Goal: Use online tool/utility: Utilize a website feature to perform a specific function

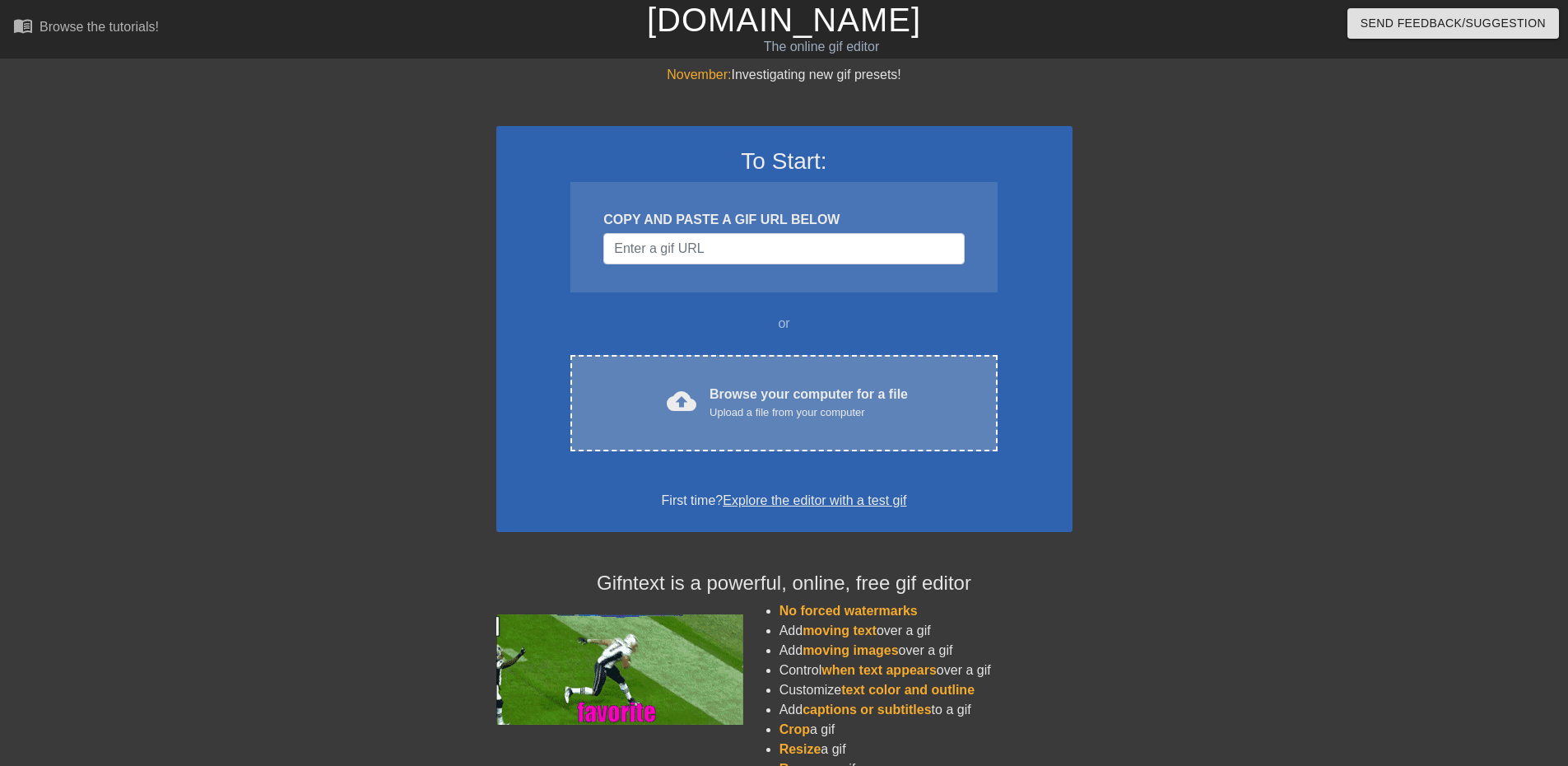
click at [794, 409] on div "Upload a file from your computer" at bounding box center [809, 412] width 198 height 16
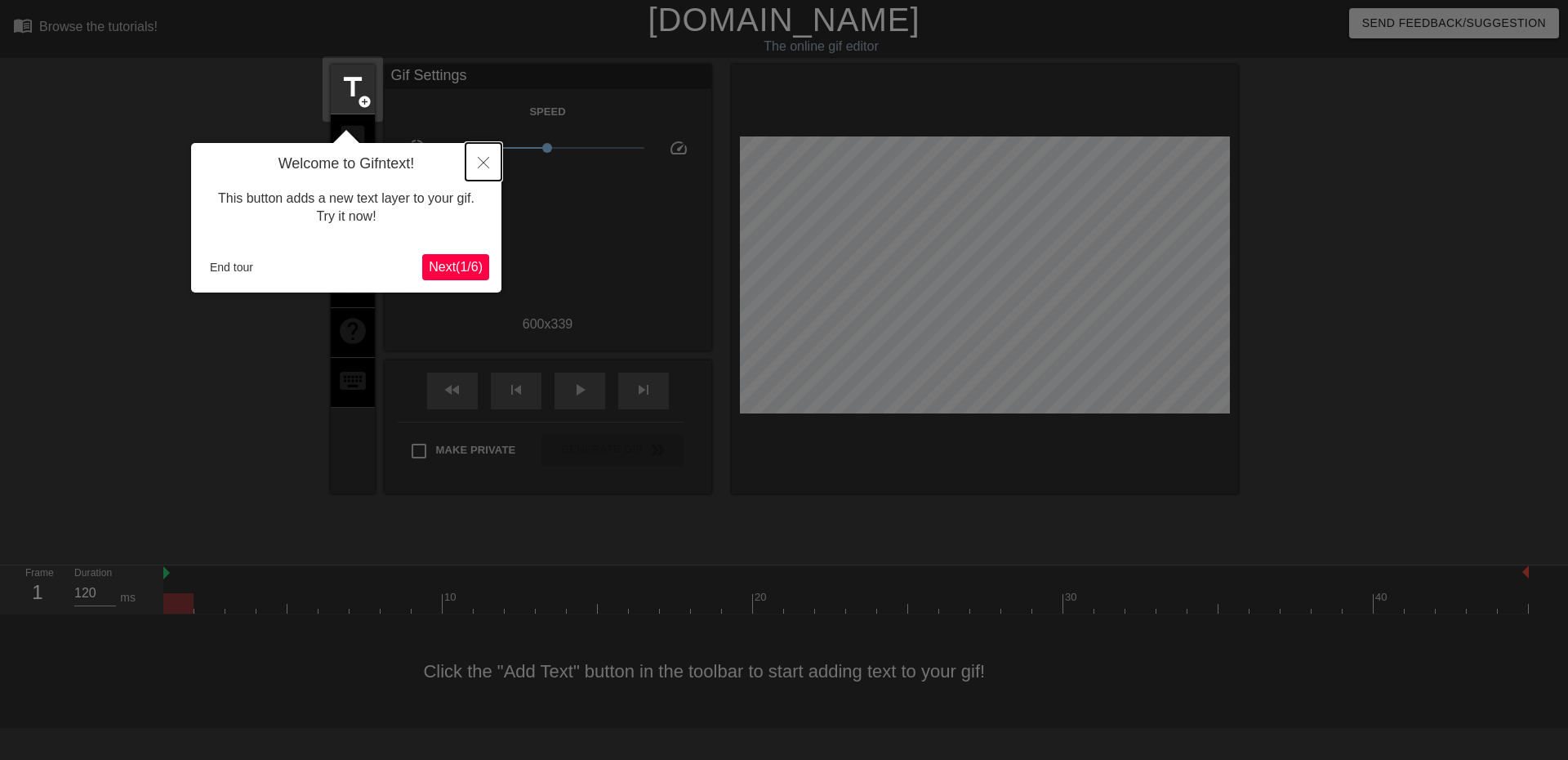
click at [485, 163] on icon "Close" at bounding box center [483, 162] width 12 height 12
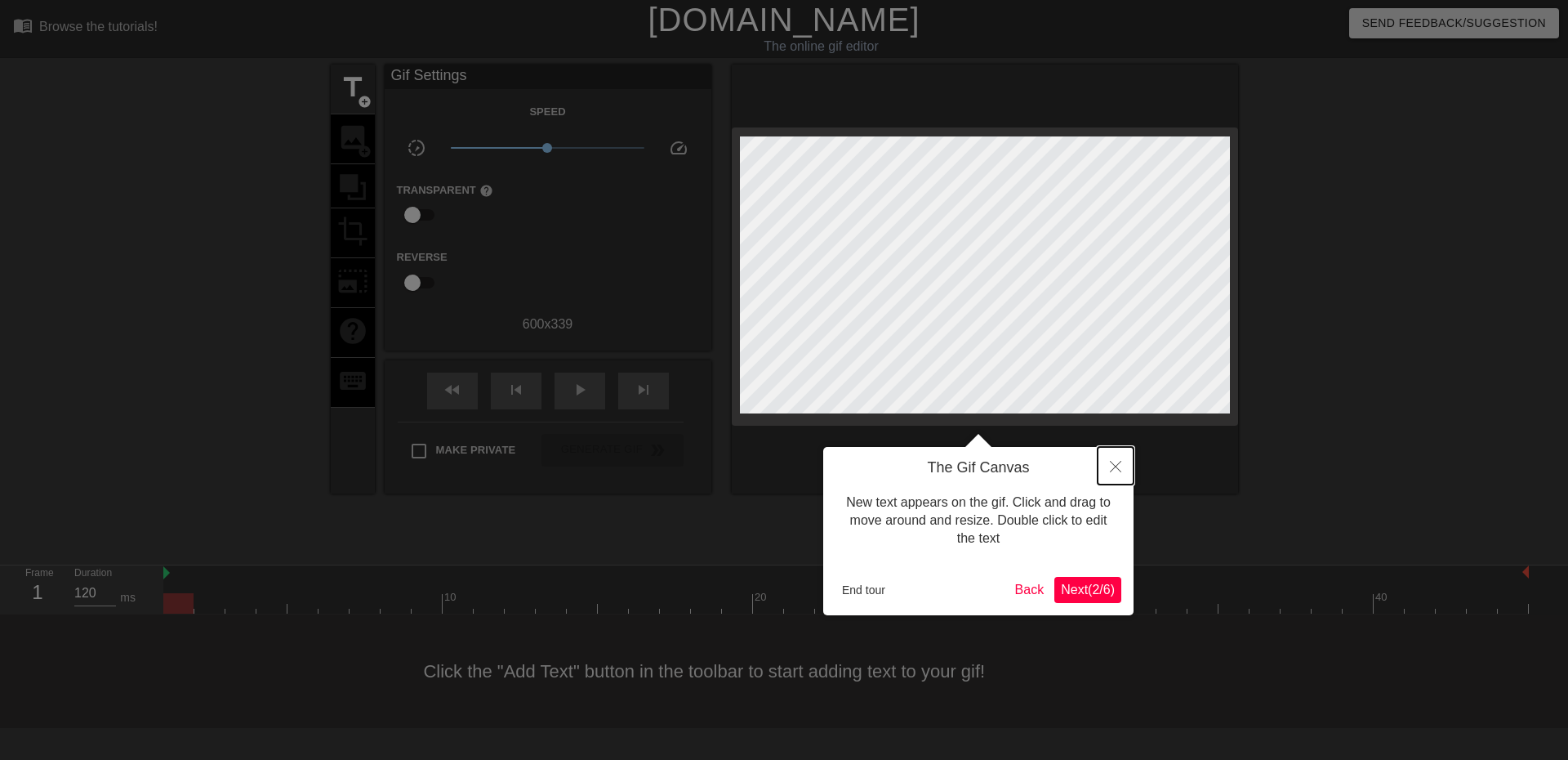
click at [1121, 469] on button "Close" at bounding box center [1115, 466] width 36 height 38
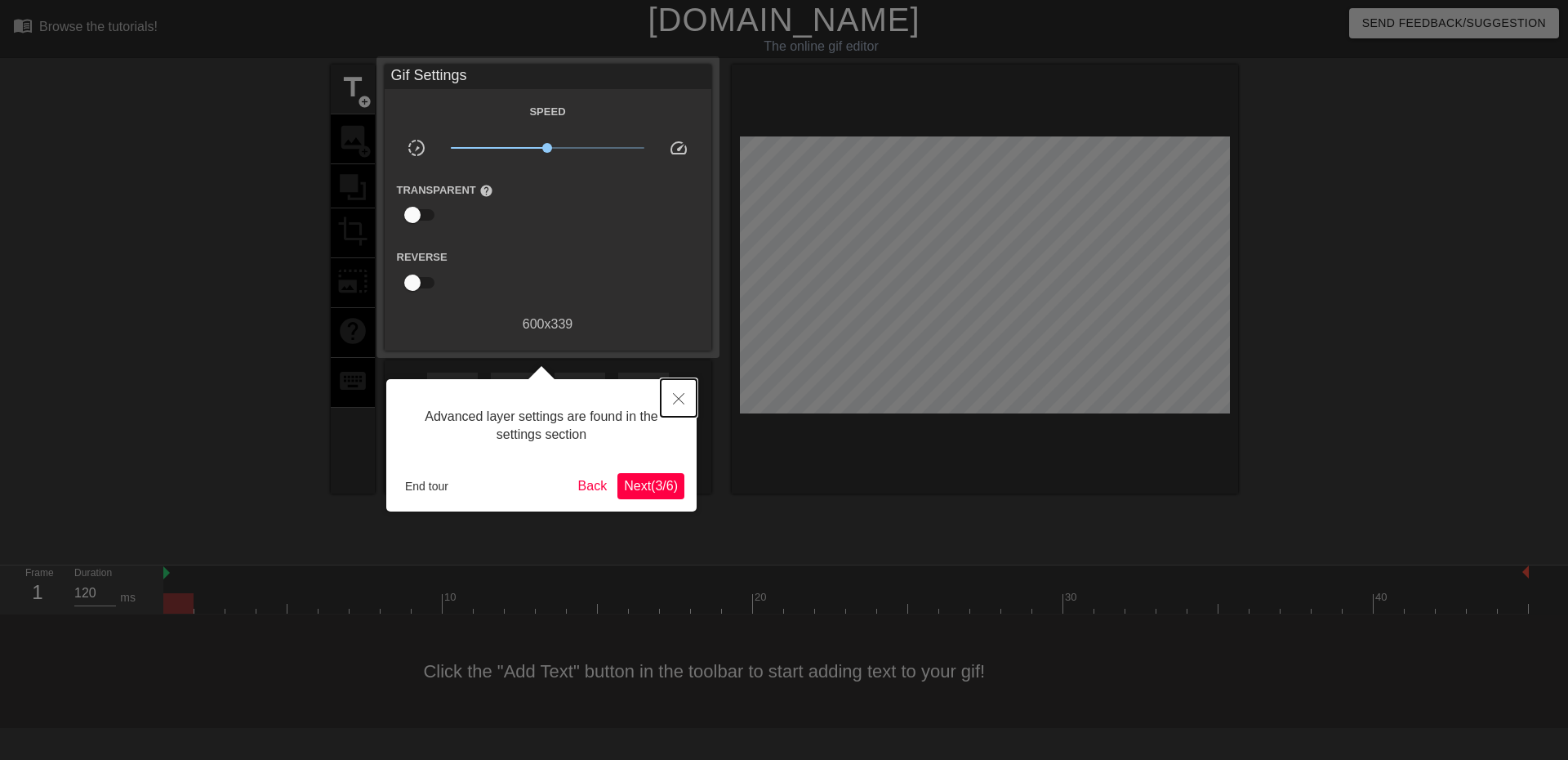
click at [677, 399] on icon "Close" at bounding box center [678, 398] width 12 height 12
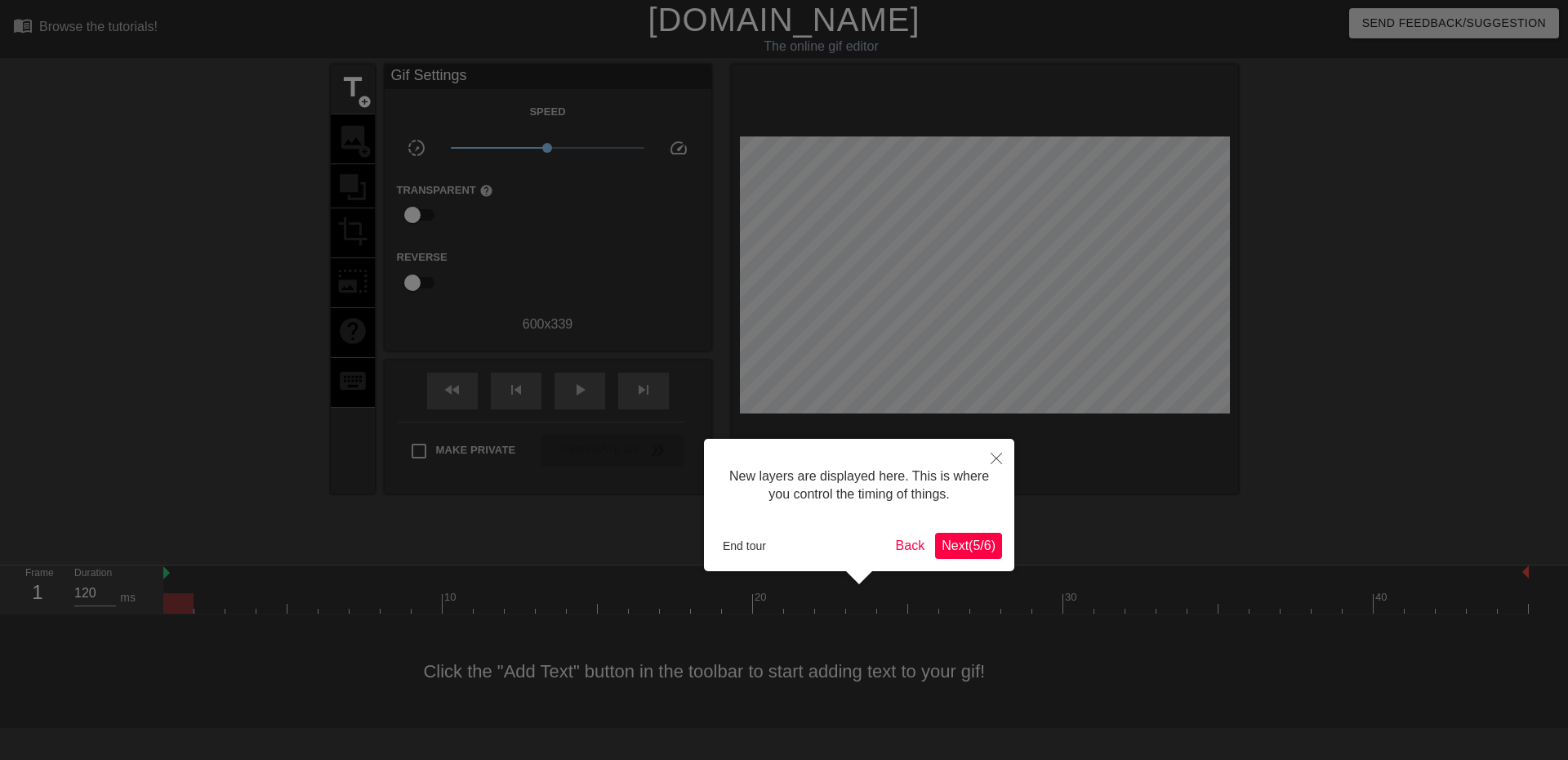
scroll to position [14, 0]
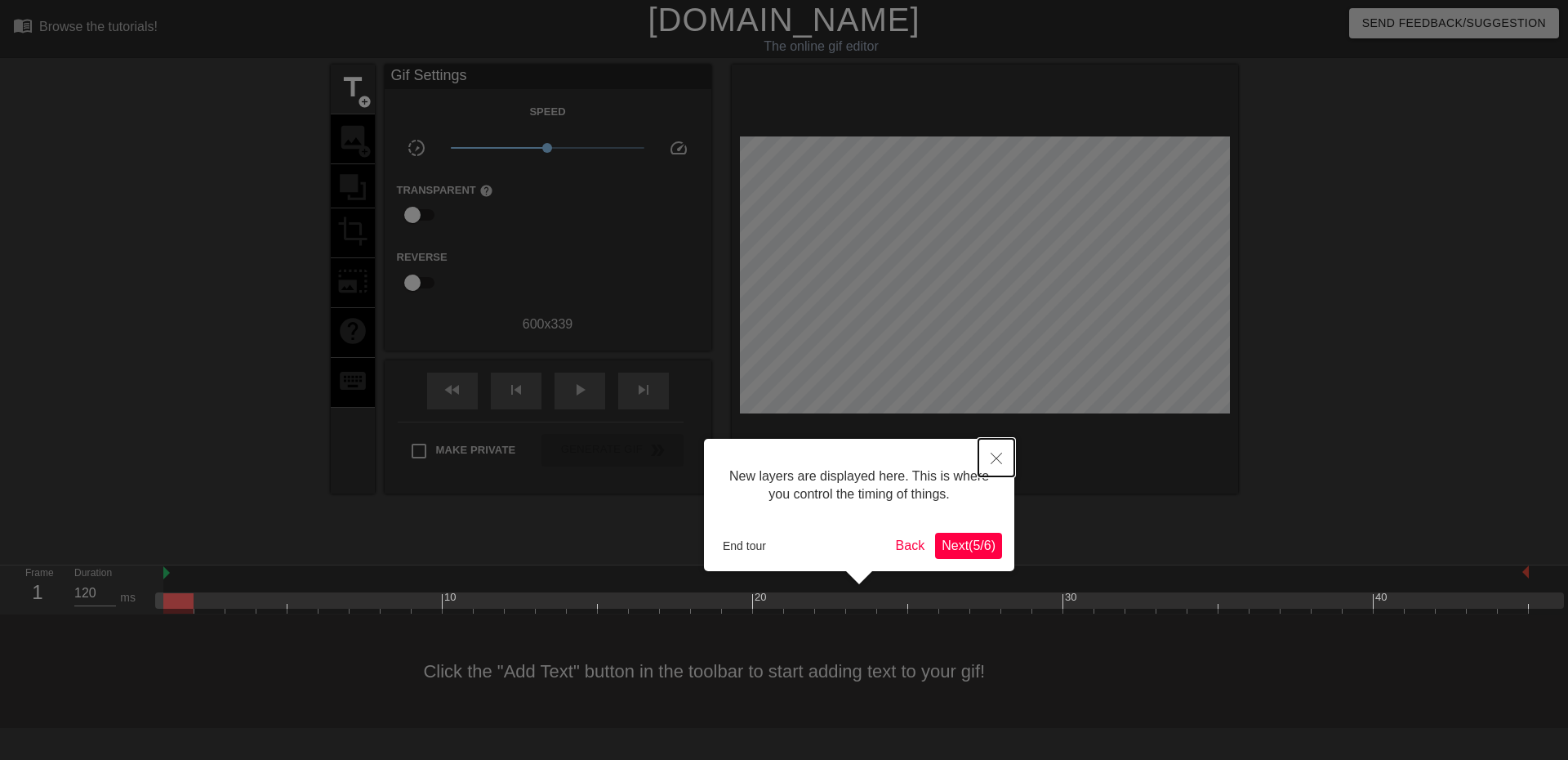
click at [992, 460] on icon "Close" at bounding box center [996, 458] width 12 height 12
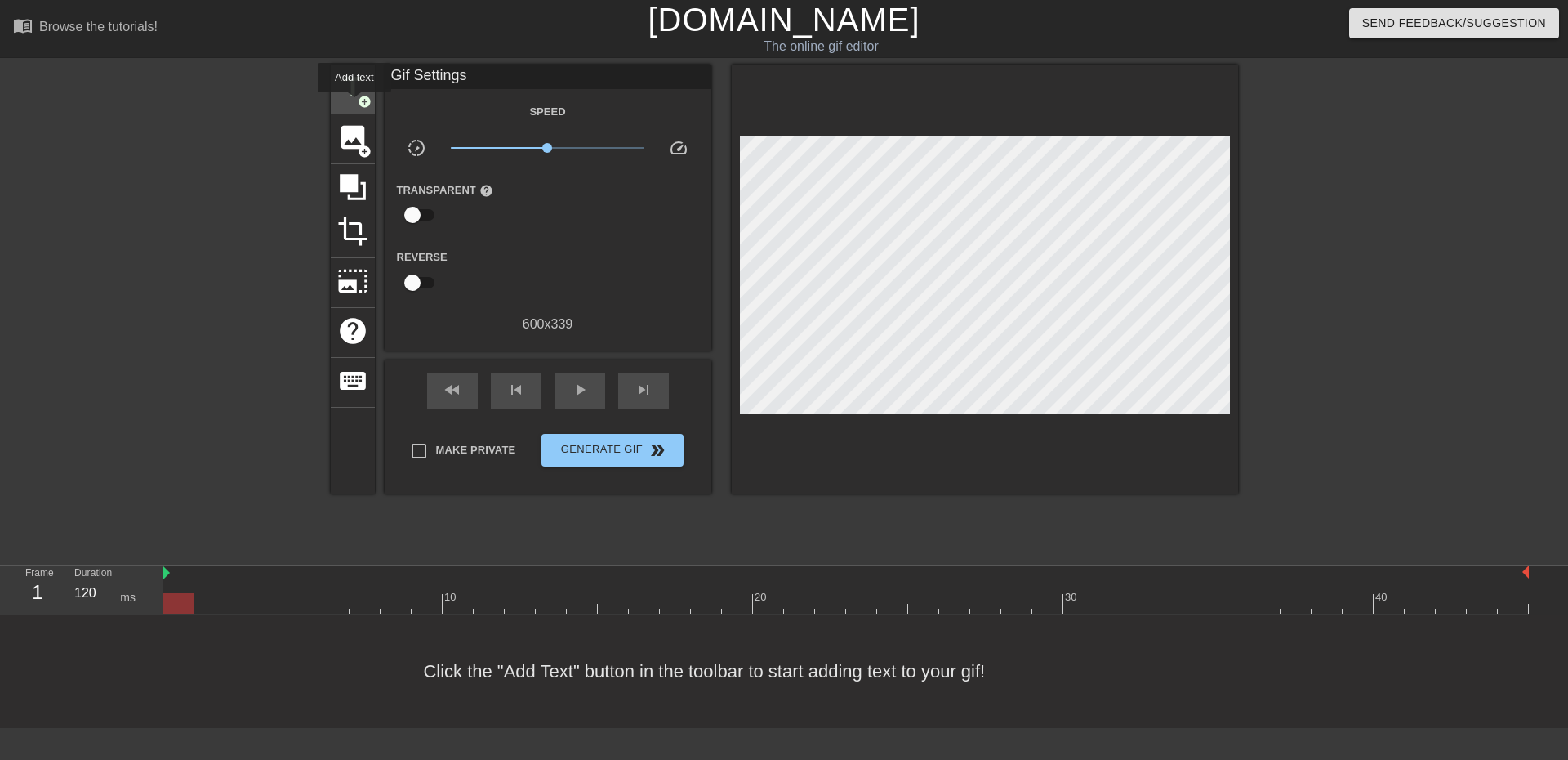
click at [355, 104] on div "title add_circle" at bounding box center [353, 89] width 44 height 50
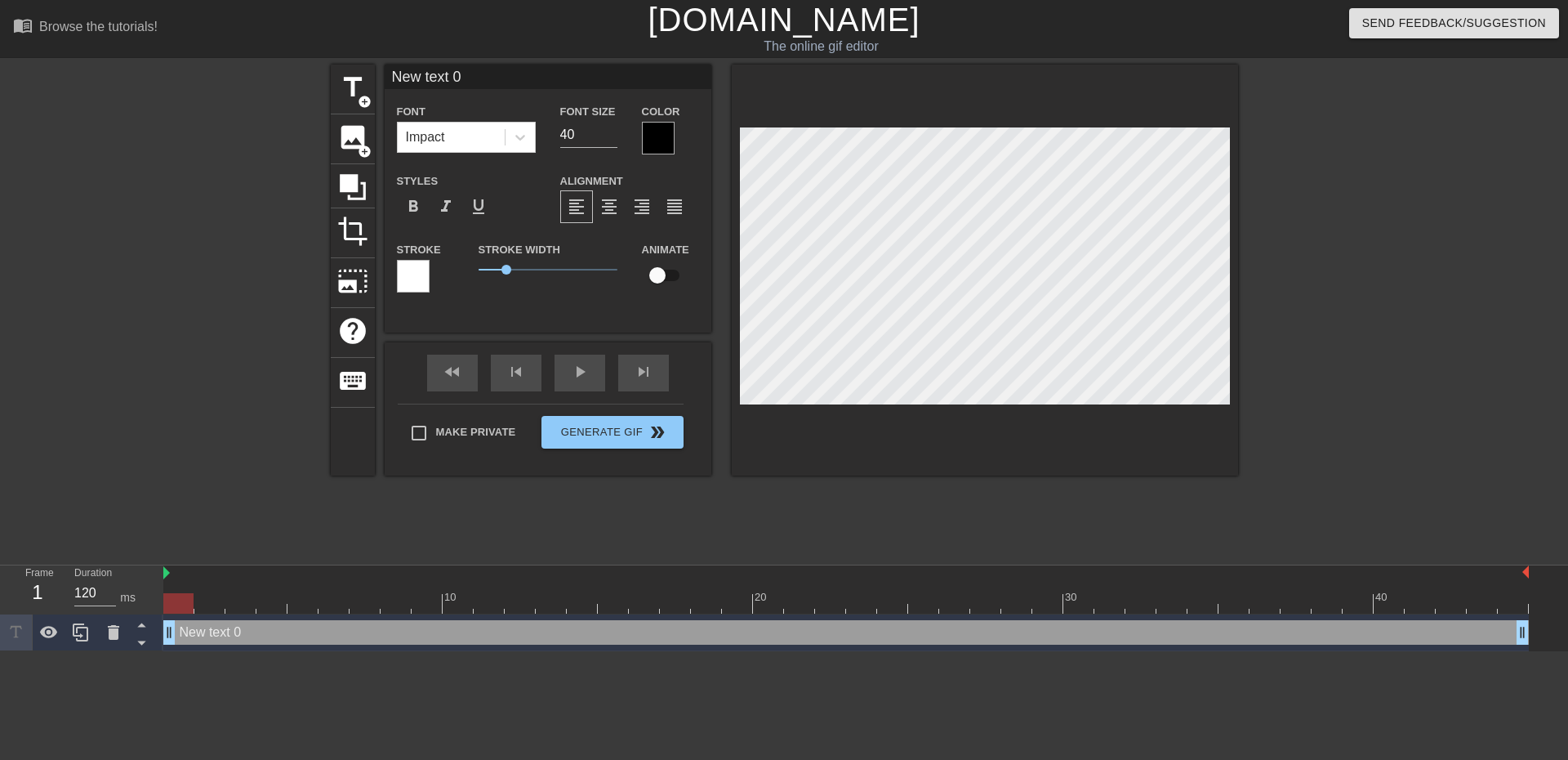
click at [439, 81] on input "New text 0" at bounding box center [548, 77] width 327 height 24
drag, startPoint x: 440, startPoint y: 70, endPoint x: 242, endPoint y: 47, distance: 199.3
click at [251, 56] on div "menu_book Browse the tutorials! [DOMAIN_NAME] The online gif editor Send Feedba…" at bounding box center [784, 325] width 1568 height 651
click at [452, 73] on input "[PERSON_NAME]" at bounding box center [548, 77] width 327 height 24
type input "[PERSON_NAME]"
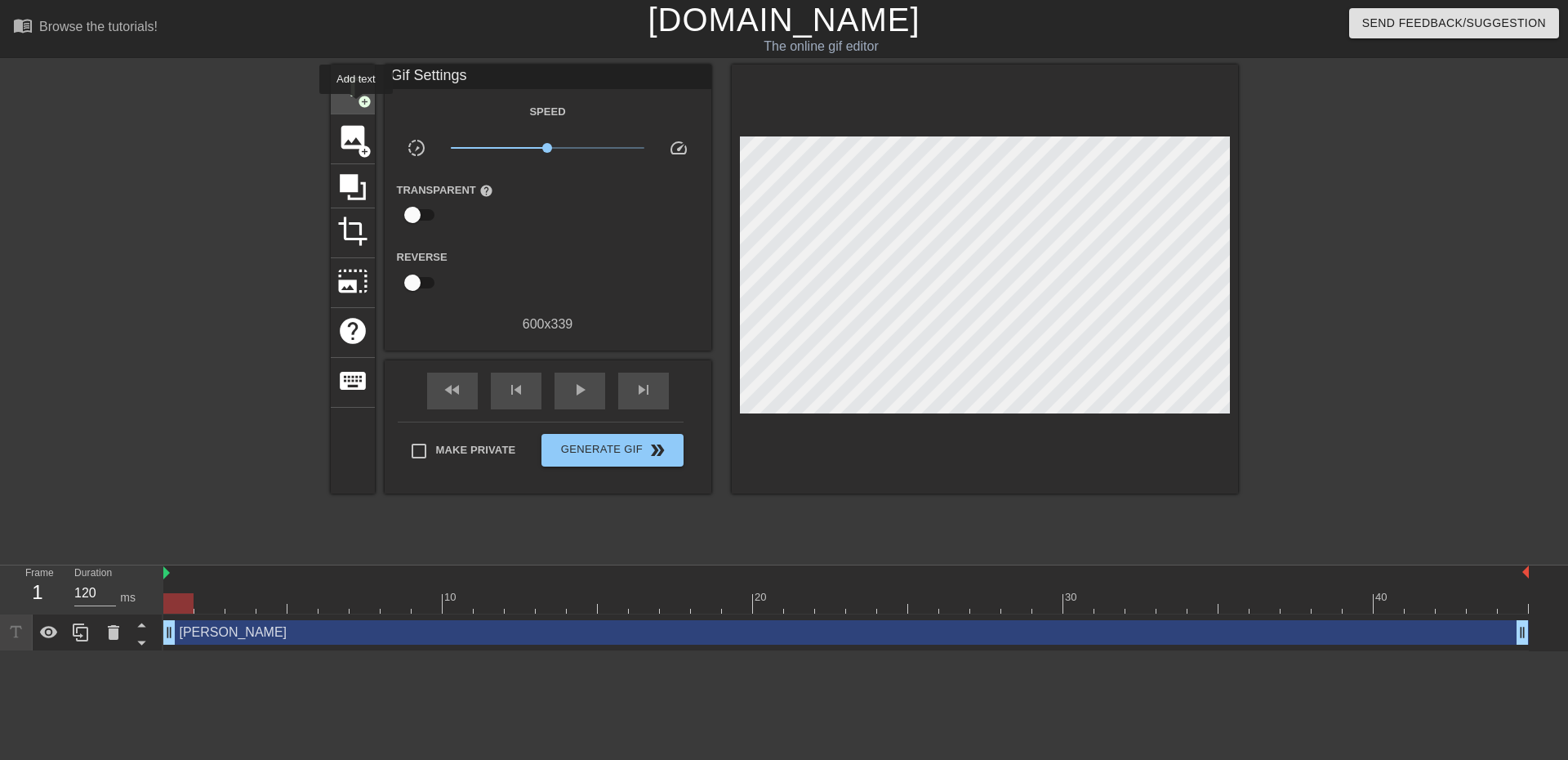
click at [357, 99] on span "add_circle" at bounding box center [364, 101] width 14 height 14
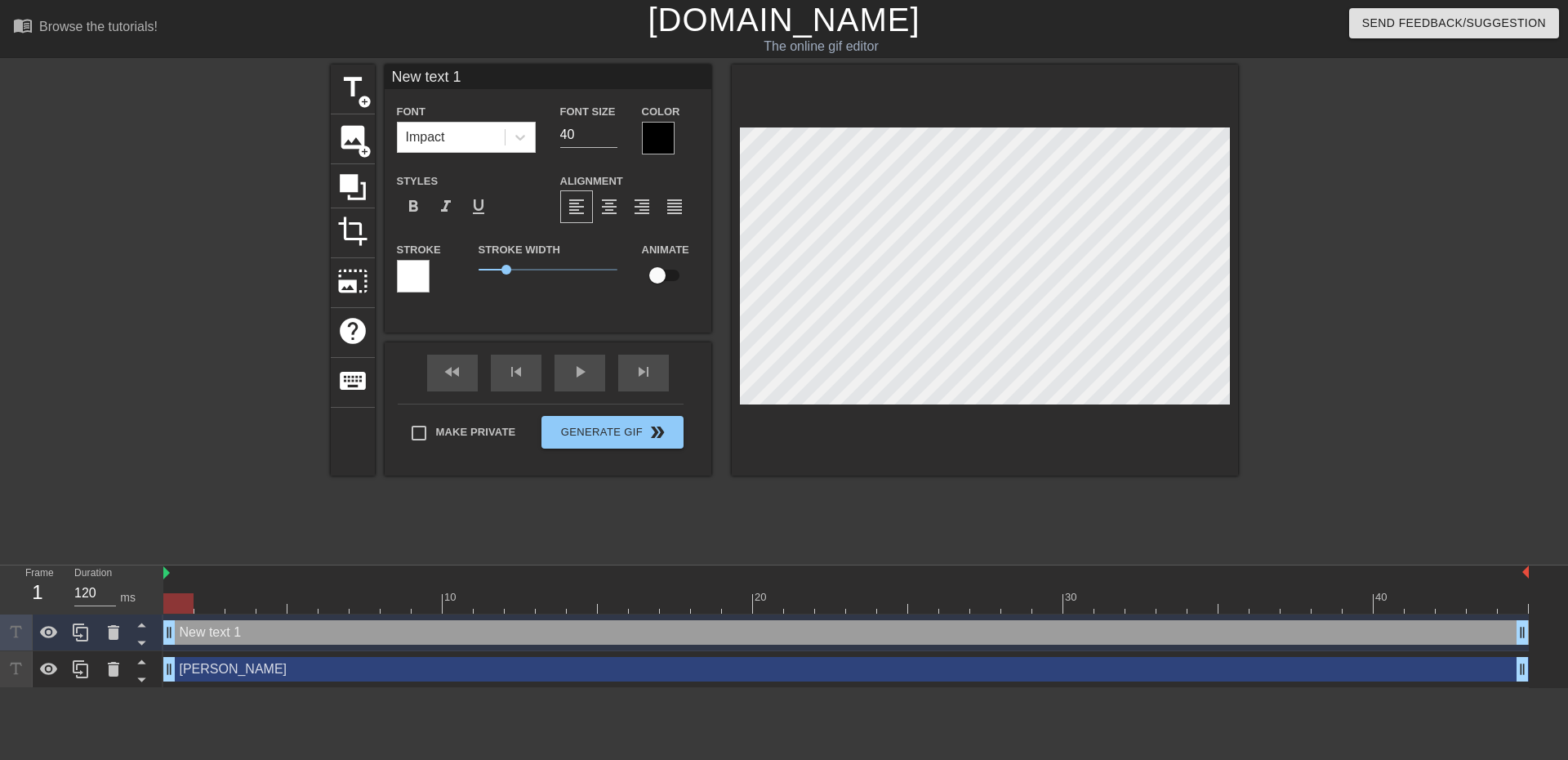
drag, startPoint x: 494, startPoint y: 79, endPoint x: 374, endPoint y: 64, distance: 120.9
click at [381, 68] on div "title add_circle image add_circle crop photo_size_select_large help keyboard Ne…" at bounding box center [785, 270] width 908 height 411
type input "Mundo 110"
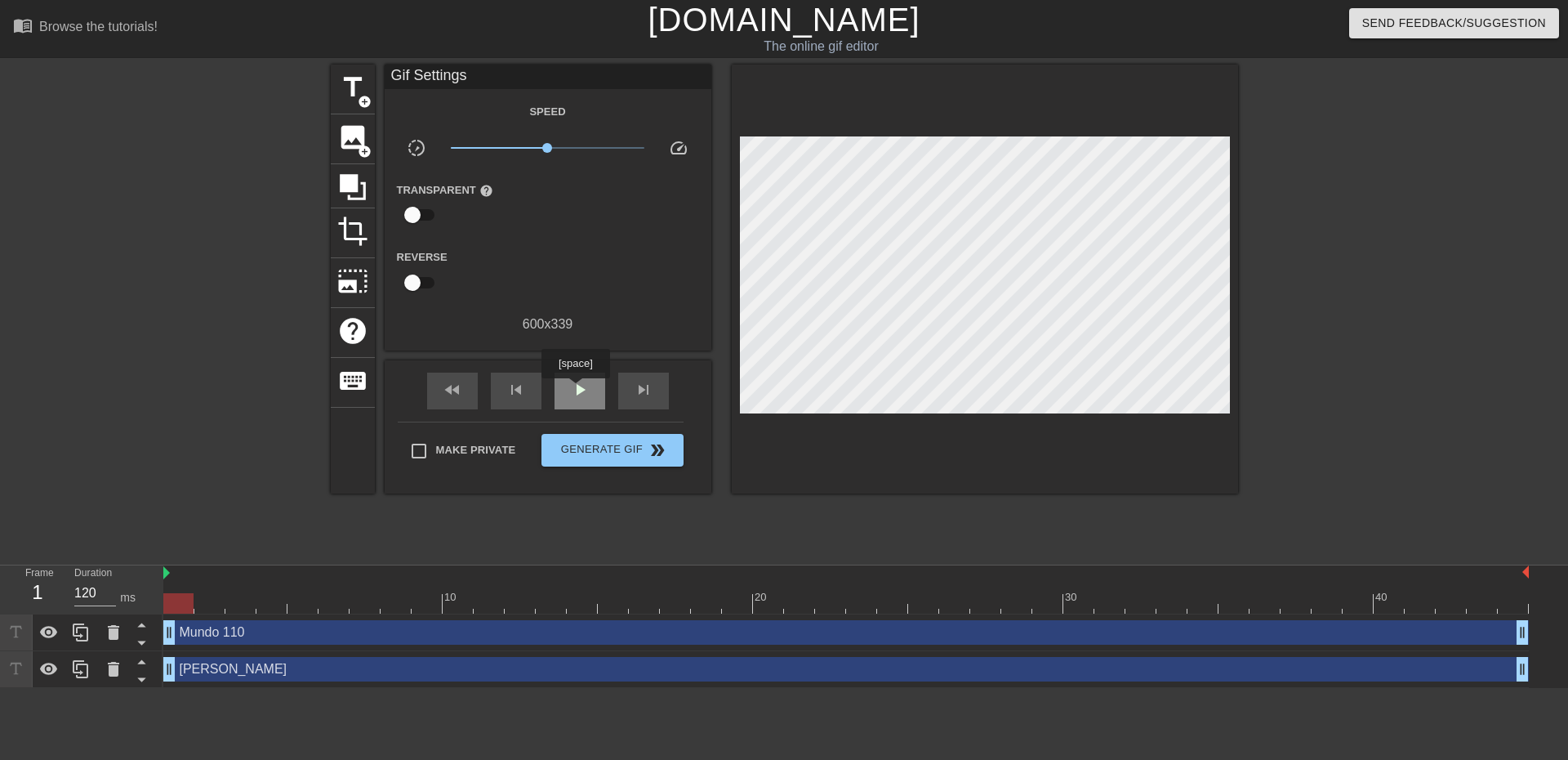
click at [575, 390] on span "play_arrow" at bounding box center [580, 390] width 20 height 20
click at [642, 455] on span "Generate Gif double_arrow" at bounding box center [612, 450] width 128 height 20
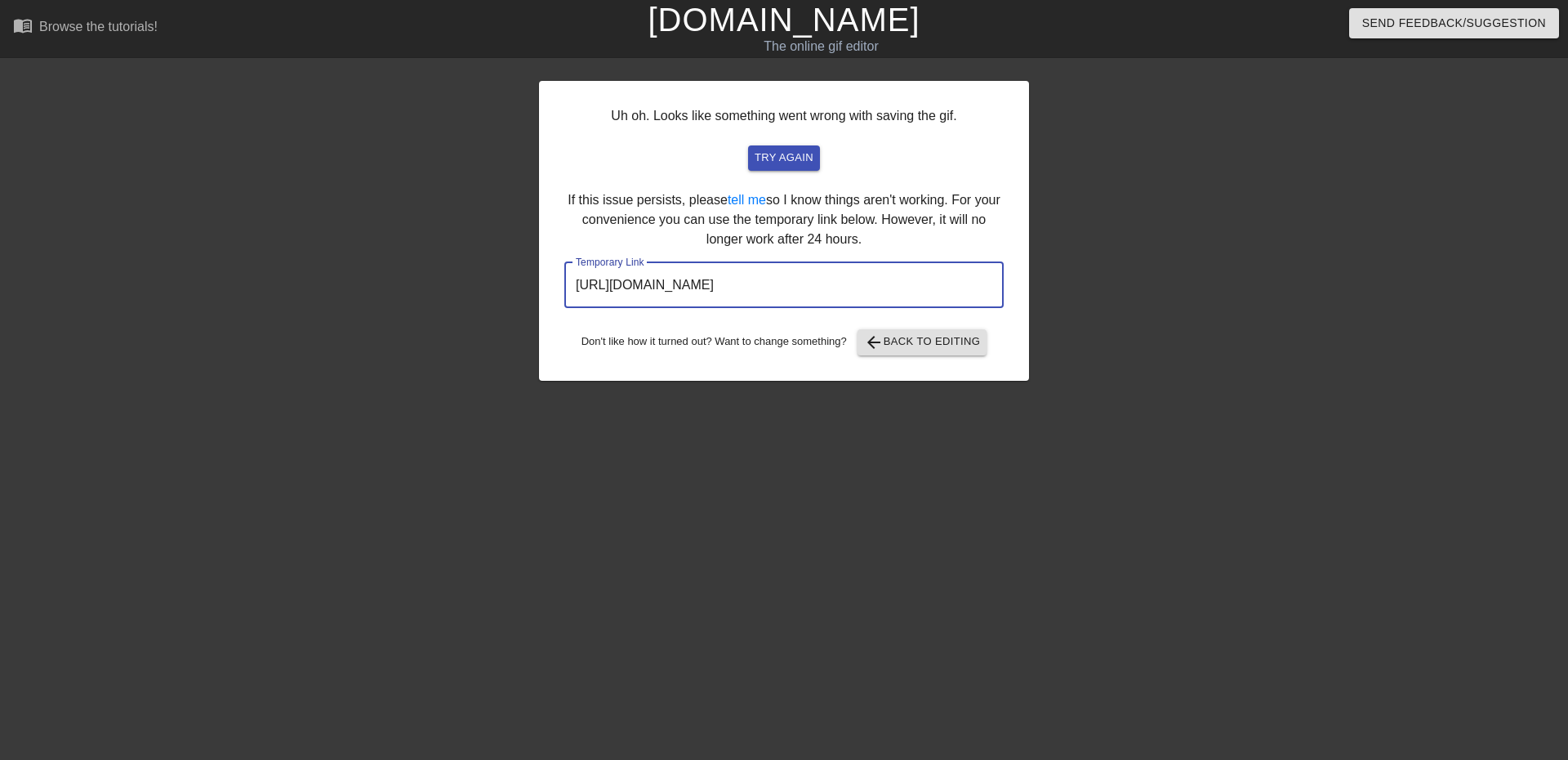
drag, startPoint x: 945, startPoint y: 279, endPoint x: 518, endPoint y: 279, distance: 427.0
click at [518, 279] on div "Uh oh. Looks like something went wrong with saving the gif. try again If this i…" at bounding box center [784, 310] width 1568 height 490
